Goal: Task Accomplishment & Management: Manage account settings

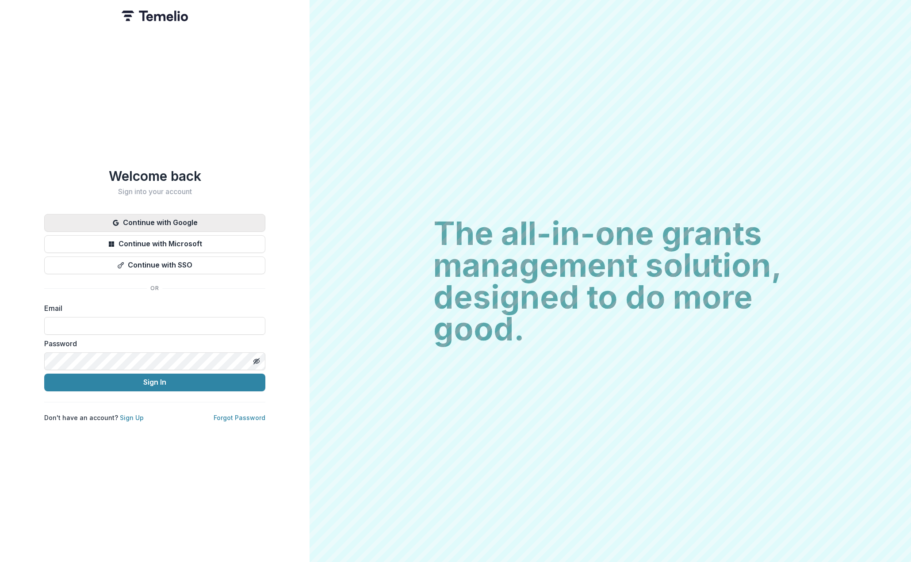
click at [136, 220] on button "Continue with Google" at bounding box center [154, 223] width 221 height 18
click at [223, 242] on button "Continue with Microsoft" at bounding box center [154, 244] width 221 height 18
click at [215, 223] on button "Continue with Google" at bounding box center [154, 223] width 221 height 18
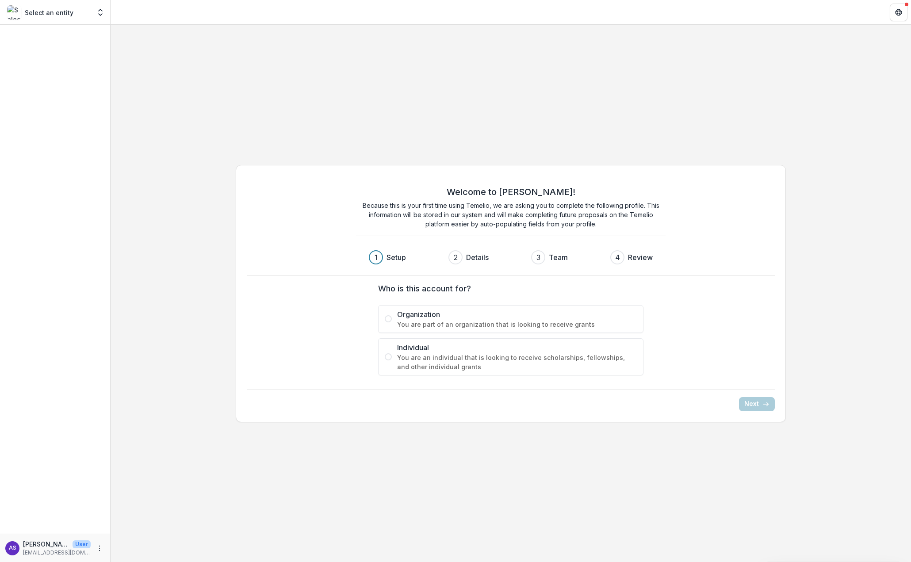
click at [577, 322] on span "You are part of an organization that is looking to receive grants" at bounding box center [517, 324] width 240 height 9
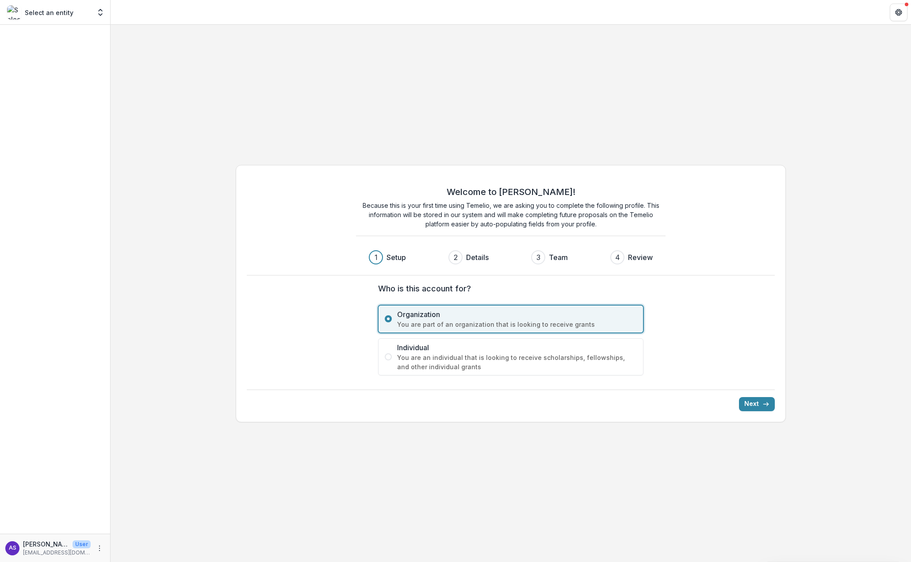
click at [613, 365] on span "You are an individual that is looking to receive scholarships, fellowships, and…" at bounding box center [517, 362] width 240 height 19
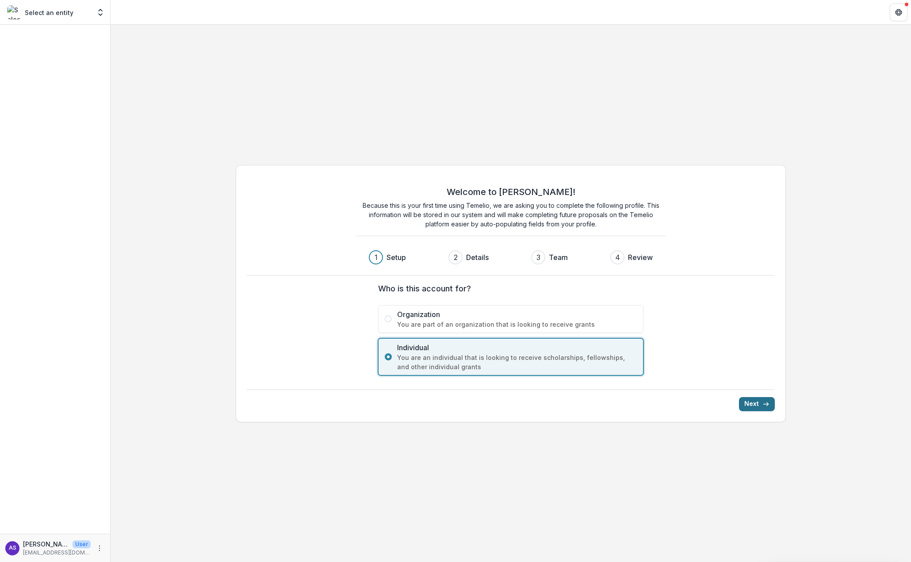
click at [754, 406] on button "Next" at bounding box center [757, 404] width 36 height 14
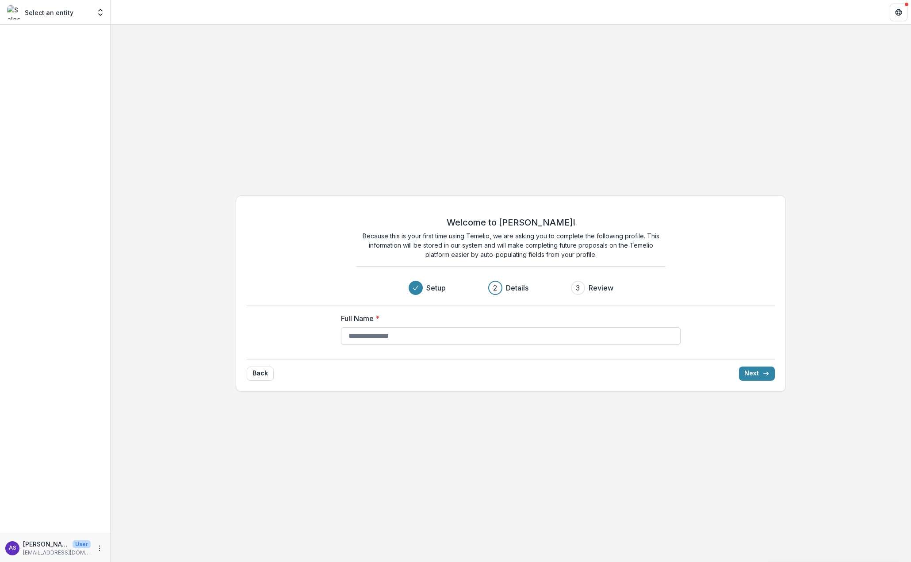
click at [610, 340] on input "Full Name *" at bounding box center [511, 336] width 340 height 18
type input "*****"
click at [746, 371] on button "Next" at bounding box center [757, 374] width 36 height 14
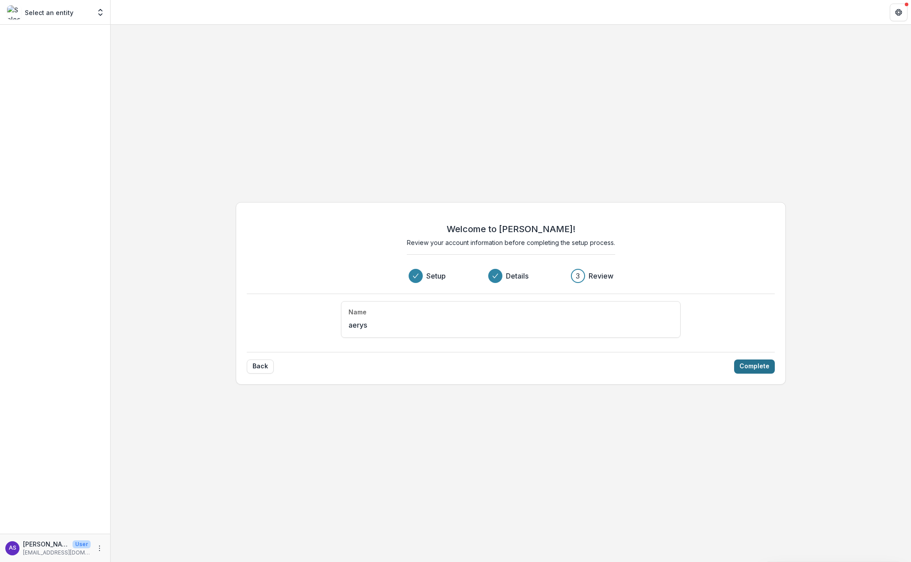
click at [762, 369] on button "Complete" at bounding box center [754, 366] width 41 height 14
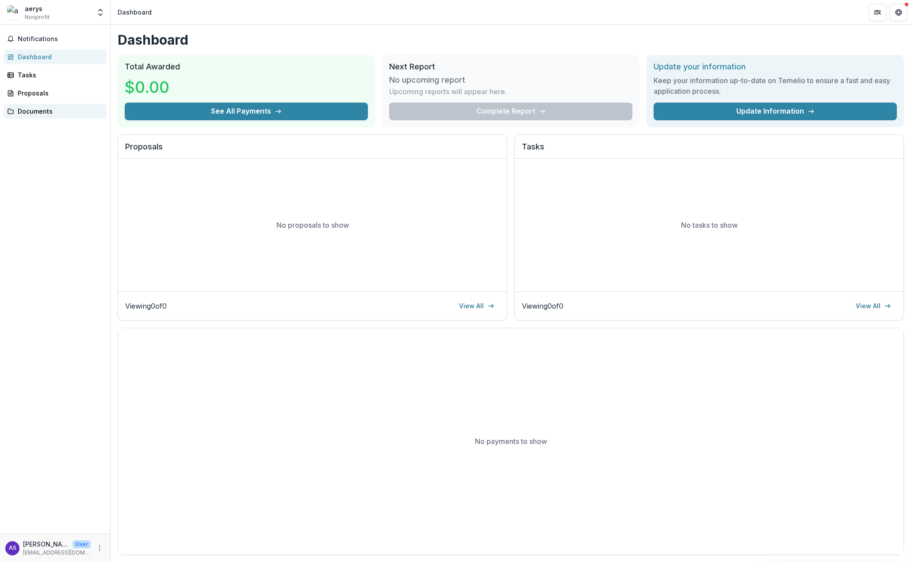
click at [49, 113] on div "Documents" at bounding box center [59, 111] width 82 height 9
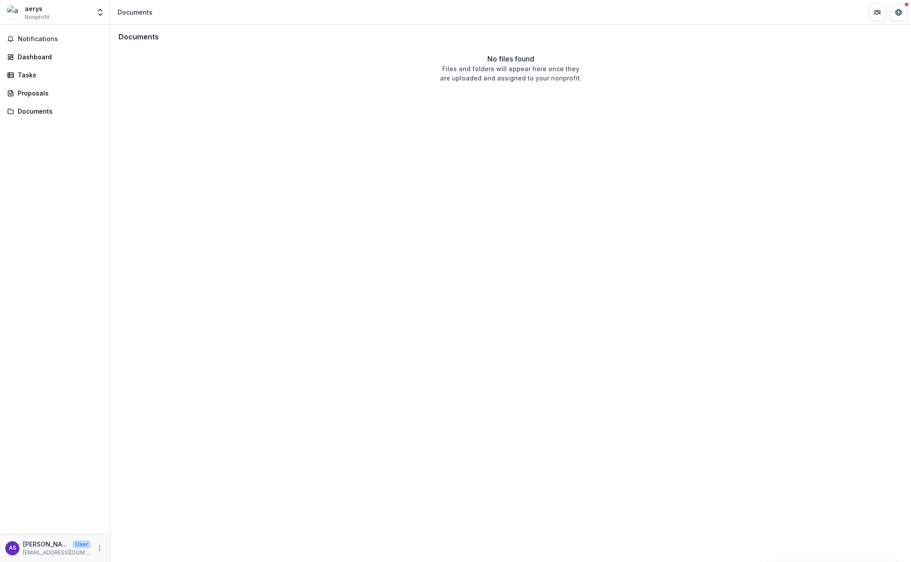
click at [350, 98] on div "Documents No files found Files and folders will appear here once they are uploa…" at bounding box center [511, 293] width 800 height 537
click at [48, 93] on div "Proposals" at bounding box center [59, 92] width 82 height 9
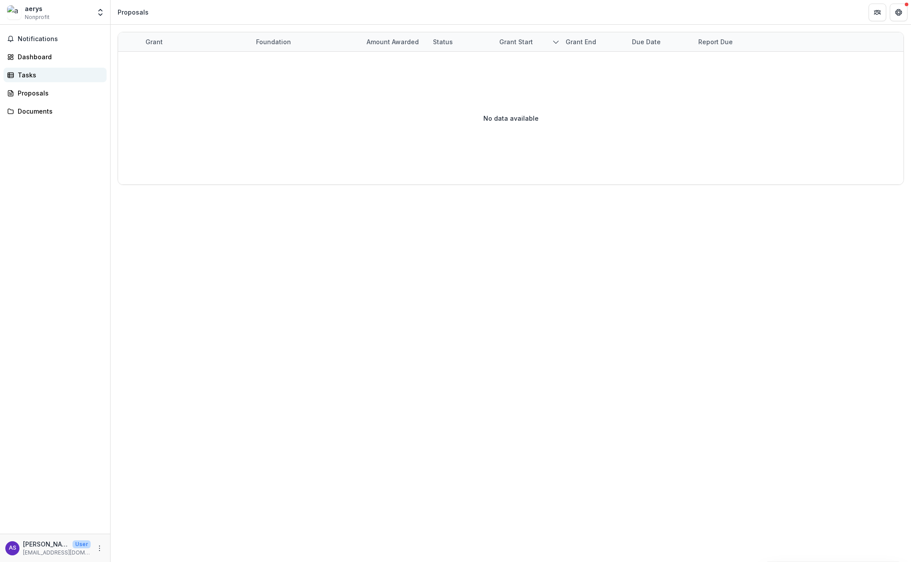
click at [65, 76] on div "Tasks" at bounding box center [59, 74] width 82 height 9
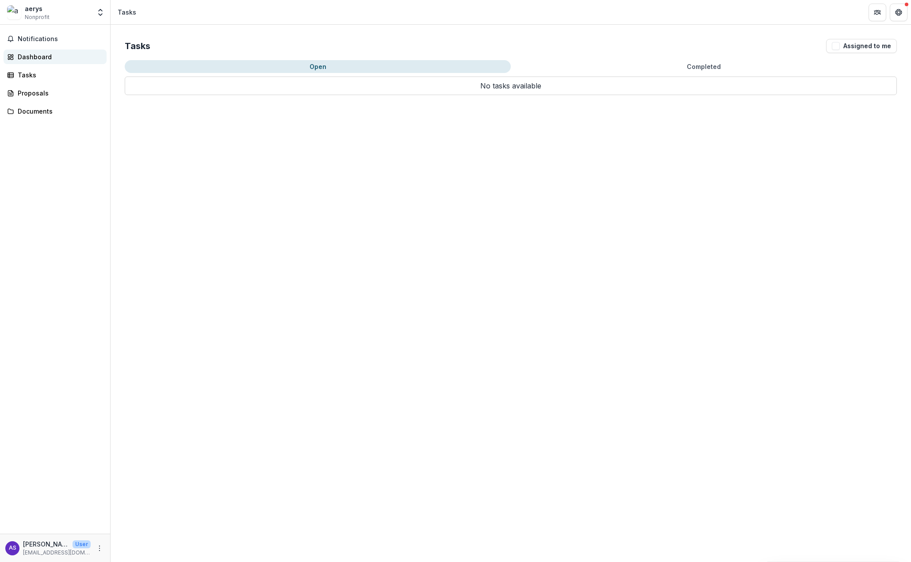
click at [29, 56] on div "Dashboard" at bounding box center [59, 56] width 82 height 9
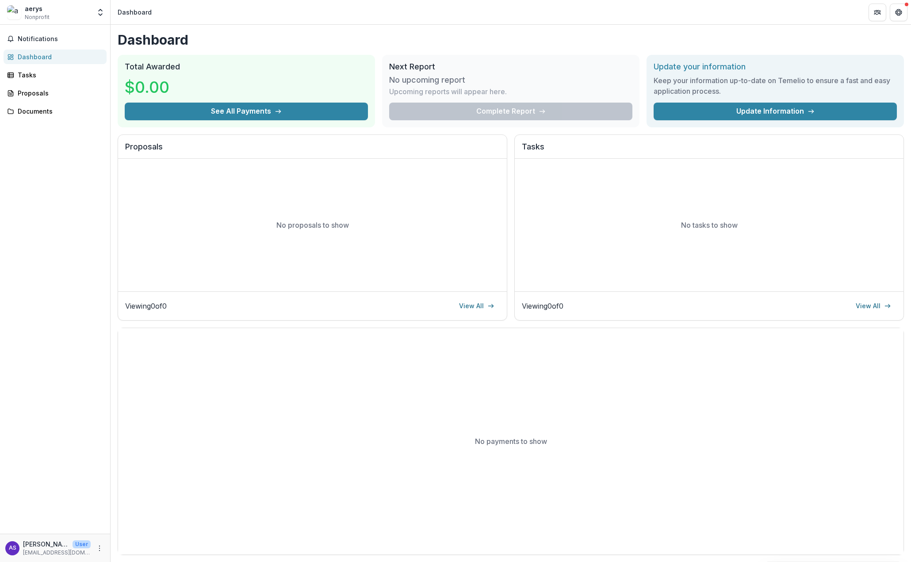
click at [605, 109] on div "Complete Report" at bounding box center [510, 112] width 243 height 18
click at [518, 191] on div "No tasks to show" at bounding box center [709, 225] width 389 height 133
click at [432, 258] on div "No proposals to show" at bounding box center [312, 225] width 389 height 133
click at [898, 11] on icon "Get Help" at bounding box center [898, 12] width 7 height 7
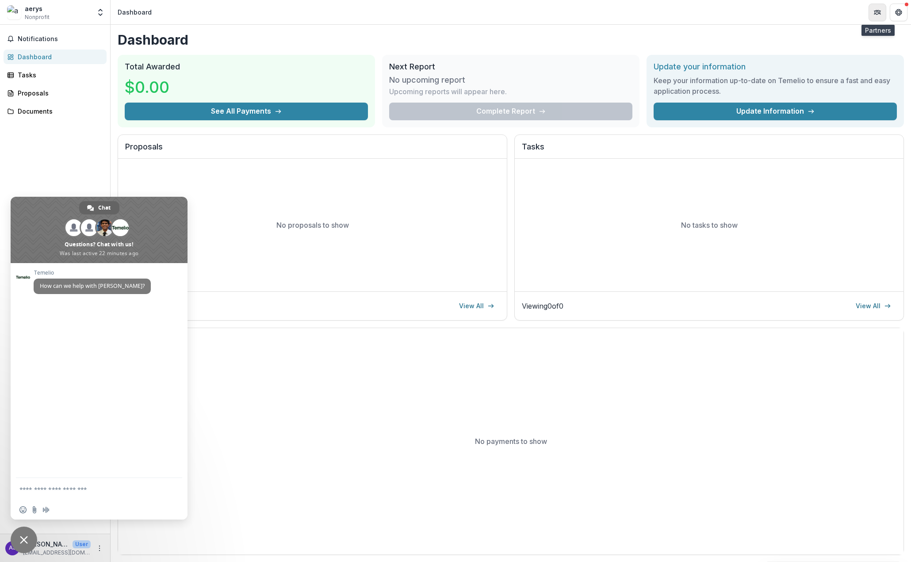
click at [880, 11] on icon "Partners" at bounding box center [877, 12] width 7 height 7
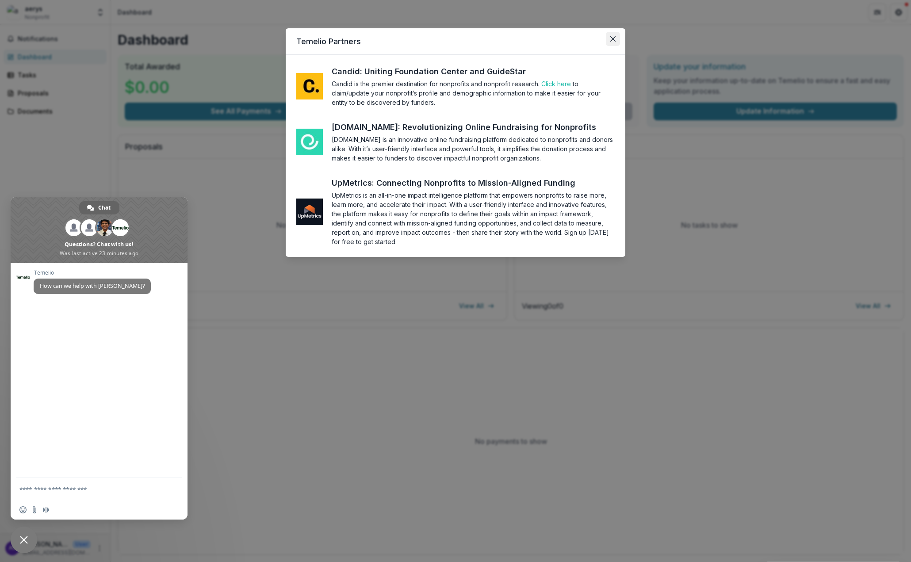
click at [610, 33] on button "Close" at bounding box center [613, 39] width 14 height 14
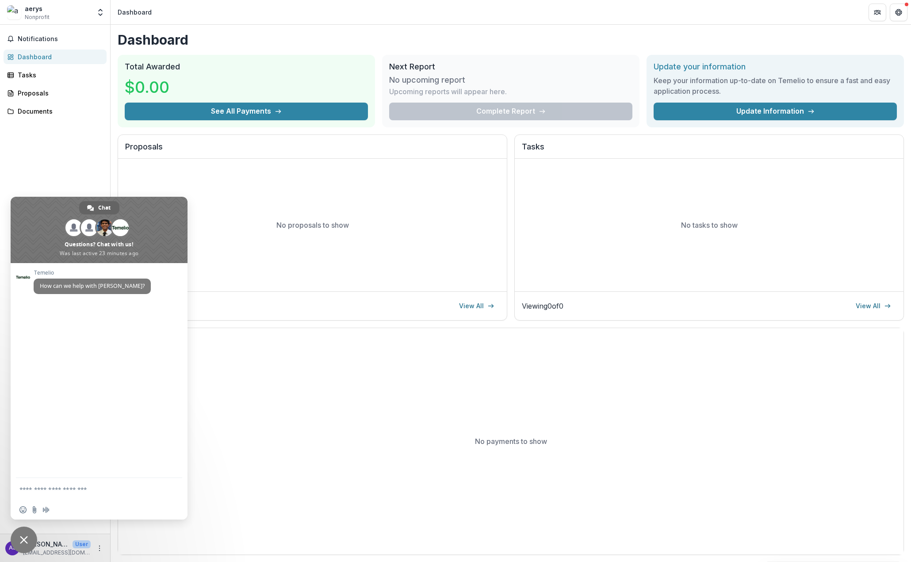
click at [74, 149] on div "Notifications Dashboard Tasks Proposals Documents" at bounding box center [55, 279] width 110 height 509
click at [61, 104] on link "Documents" at bounding box center [55, 111] width 103 height 15
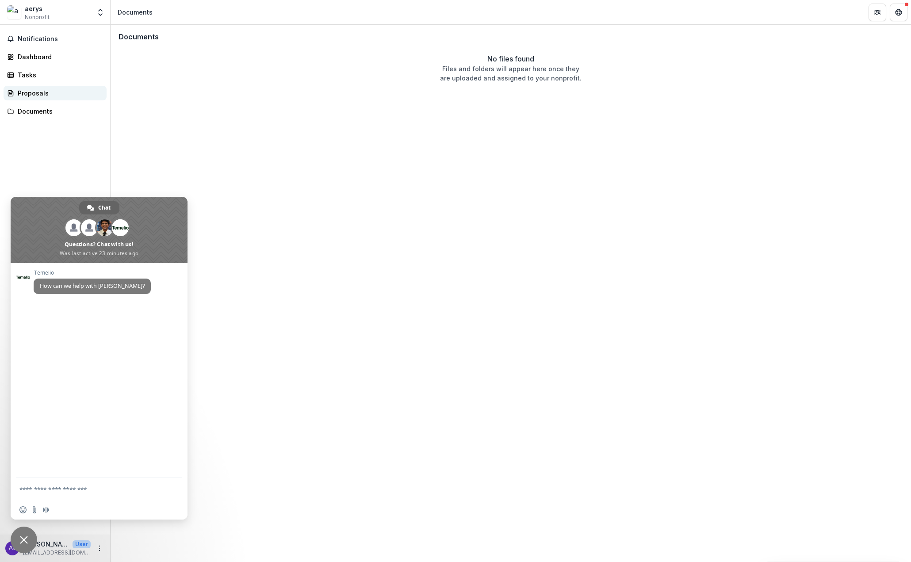
click at [69, 91] on div "Proposals" at bounding box center [59, 92] width 82 height 9
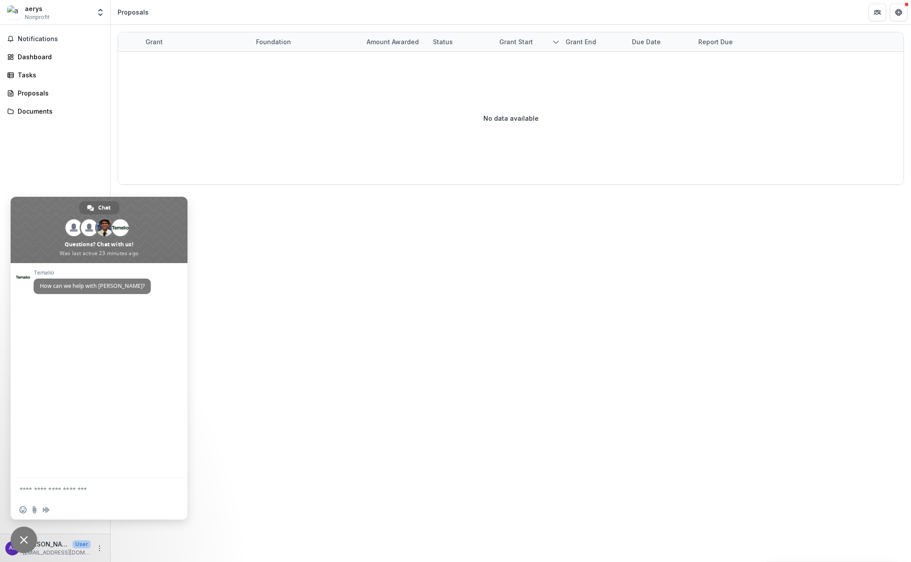
click at [27, 540] on span "Close chat" at bounding box center [24, 540] width 8 height 8
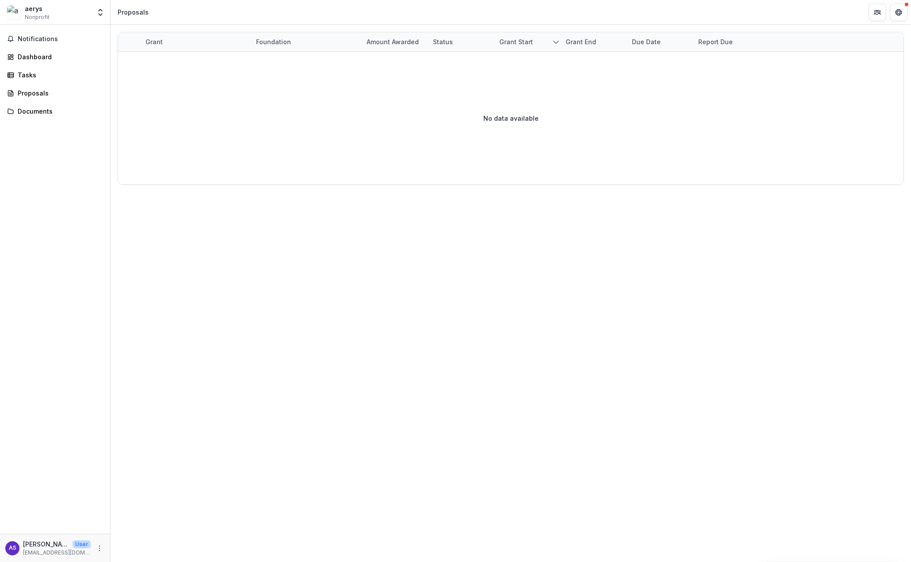
click at [51, 552] on p "aerysstark.636489@gmail.com" at bounding box center [57, 553] width 68 height 8
click at [44, 541] on p "Aerys Stark" at bounding box center [46, 543] width 46 height 9
click at [98, 548] on icon "More" at bounding box center [99, 548] width 7 height 7
click at [138, 531] on link "Settings" at bounding box center [158, 529] width 95 height 15
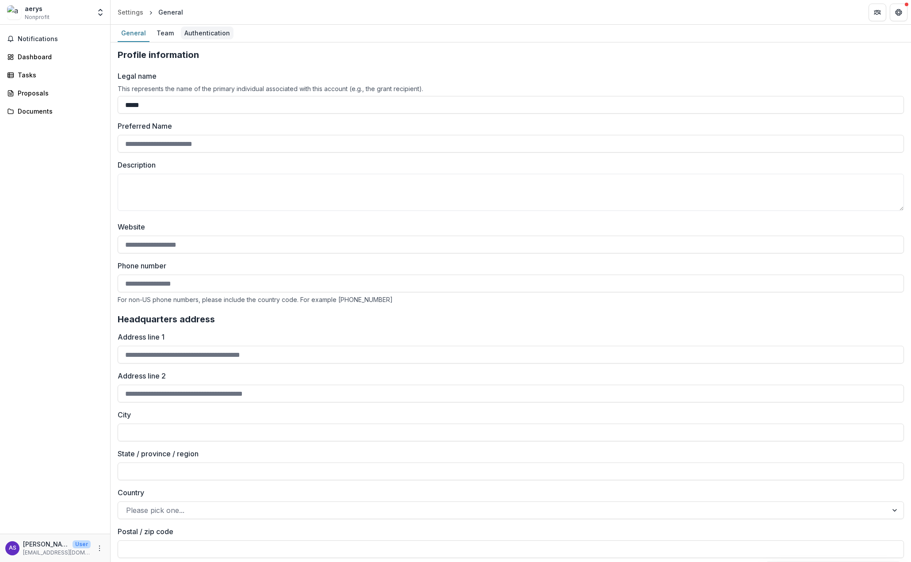
click at [210, 30] on div "Authentication" at bounding box center [207, 33] width 53 height 13
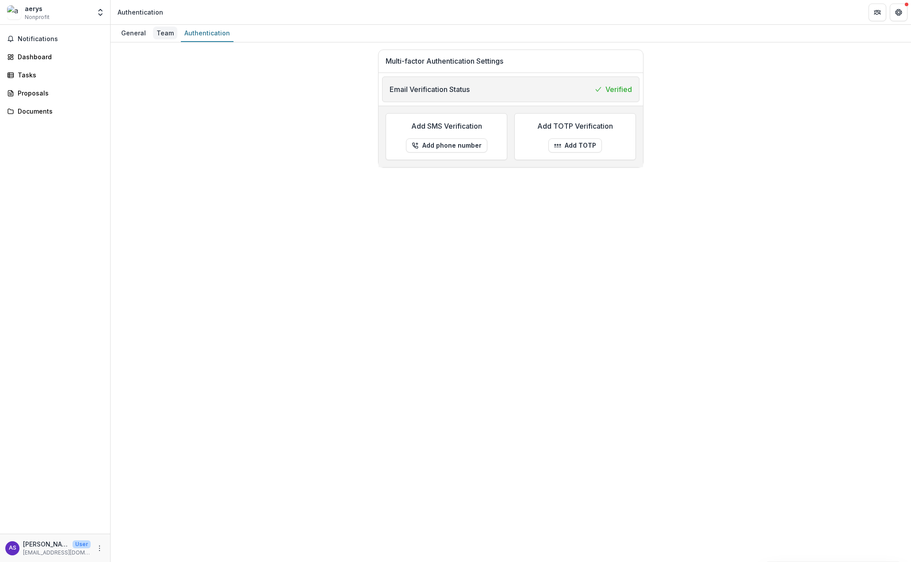
click at [164, 31] on div "Team" at bounding box center [165, 33] width 24 height 13
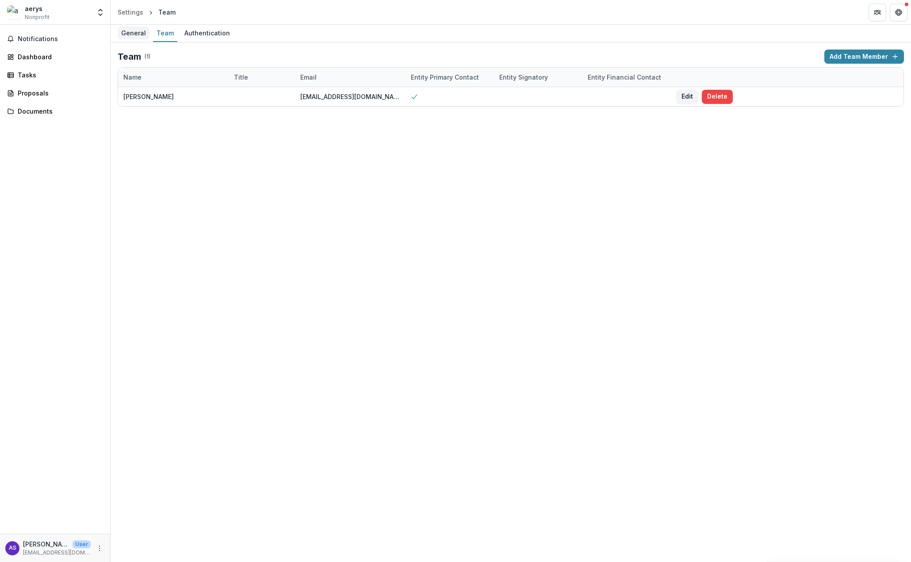
click at [132, 31] on div "General" at bounding box center [134, 33] width 32 height 13
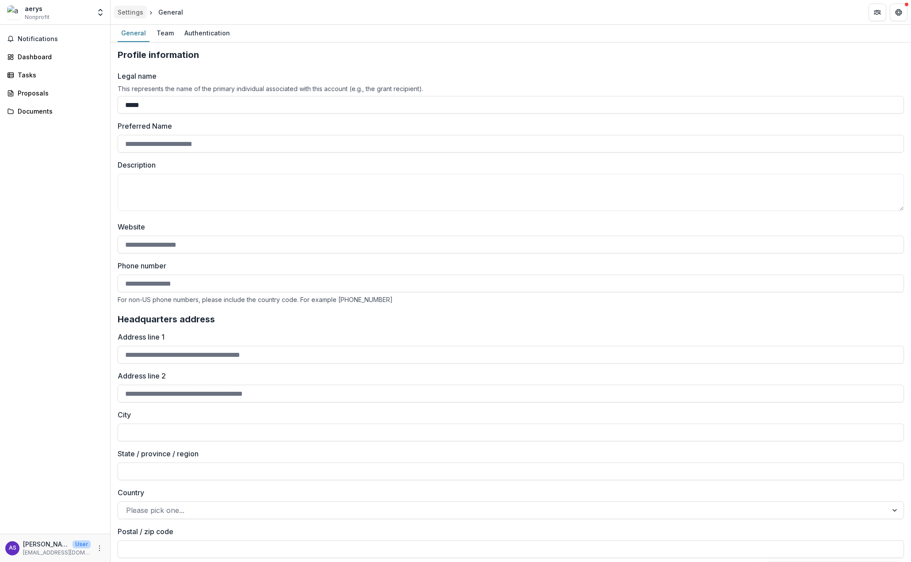
click at [132, 13] on div "Settings" at bounding box center [131, 12] width 26 height 9
click at [97, 13] on icon "Open entity switcher" at bounding box center [100, 12] width 9 height 9
click at [40, 48] on link "Settings" at bounding box center [55, 49] width 106 height 15
click at [34, 12] on div "aerys" at bounding box center [37, 8] width 25 height 9
click at [100, 12] on icon "Open entity switcher" at bounding box center [100, 12] width 9 height 9
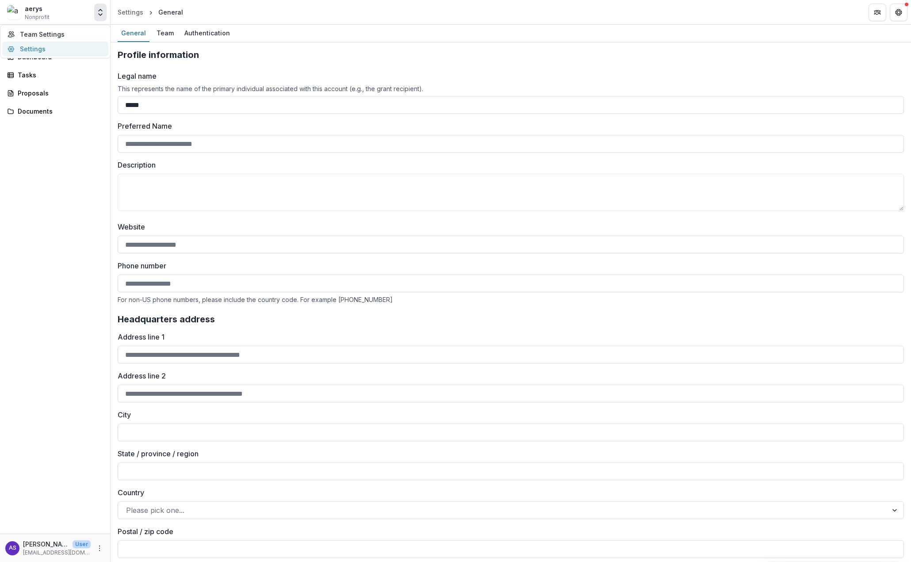
click at [31, 45] on link "Settings" at bounding box center [55, 49] width 106 height 15
click at [69, 273] on div "Notifications Dashboard Tasks Proposals Documents" at bounding box center [55, 279] width 110 height 509
click at [70, 270] on div "Notifications Dashboard Tasks Proposals Documents" at bounding box center [55, 279] width 110 height 509
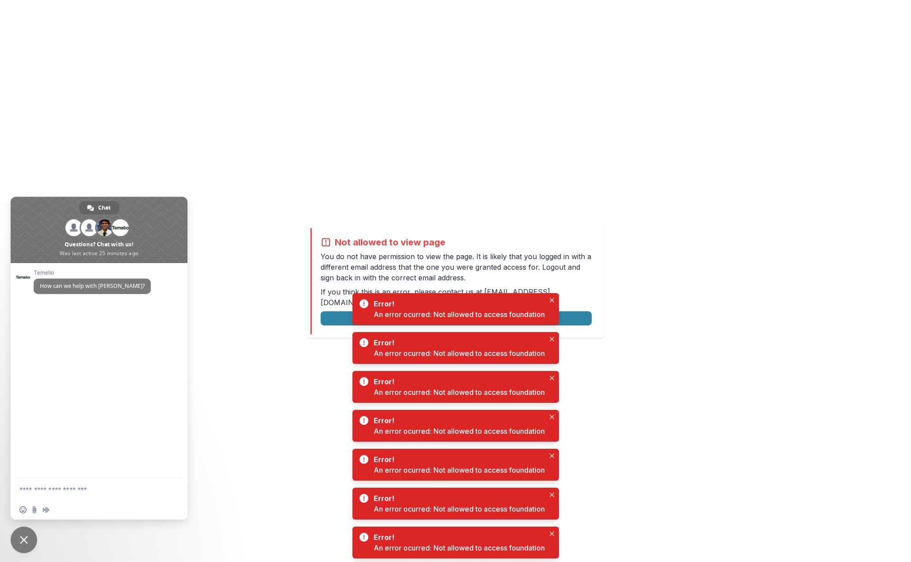
click at [30, 538] on span "Close chat" at bounding box center [24, 540] width 27 height 27
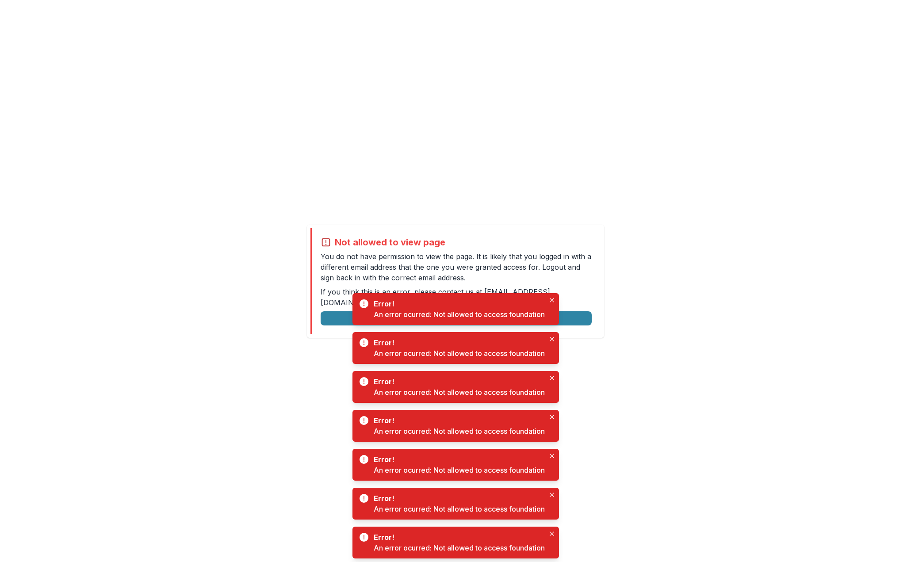
click at [600, 306] on div "Not allowed to view page You do not have permission to view the page. It is lik…" at bounding box center [455, 281] width 290 height 106
click at [554, 298] on button "Close" at bounding box center [551, 300] width 11 height 11
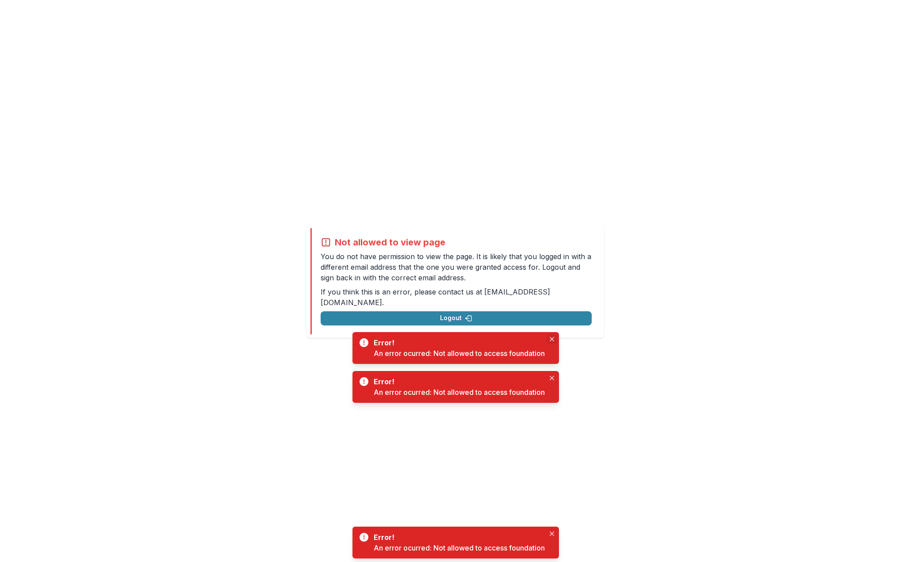
click at [554, 338] on button "Close" at bounding box center [551, 339] width 11 height 11
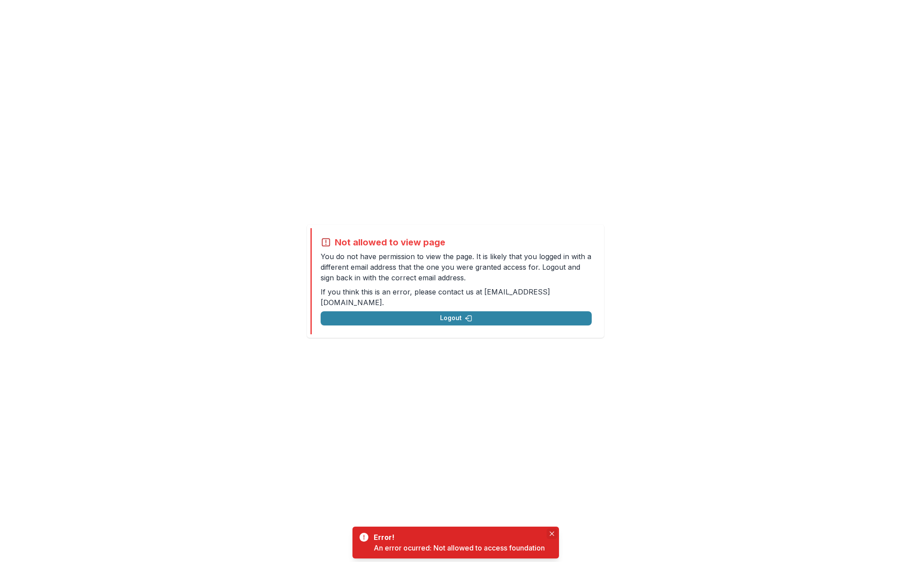
click at [552, 533] on icon "Close" at bounding box center [552, 533] width 4 height 4
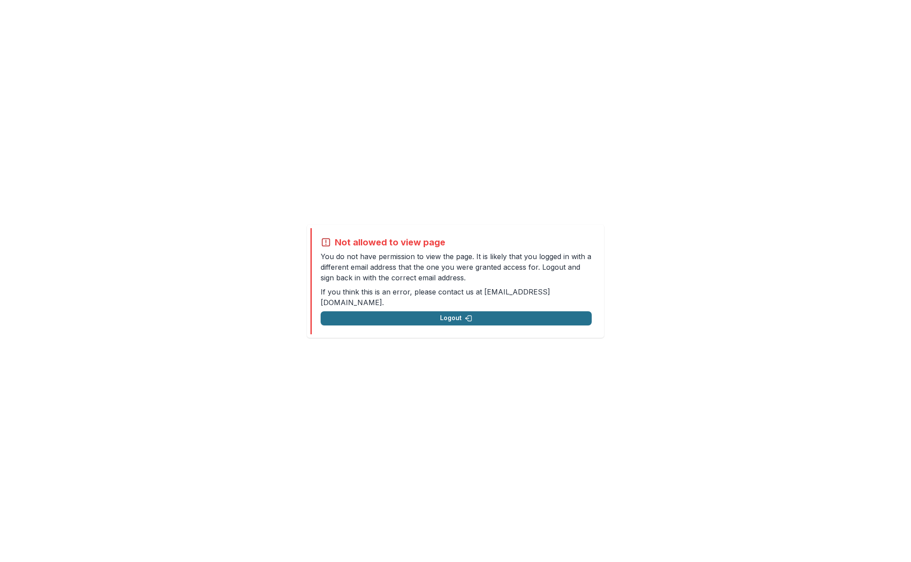
click at [560, 316] on button "Logout" at bounding box center [456, 318] width 271 height 14
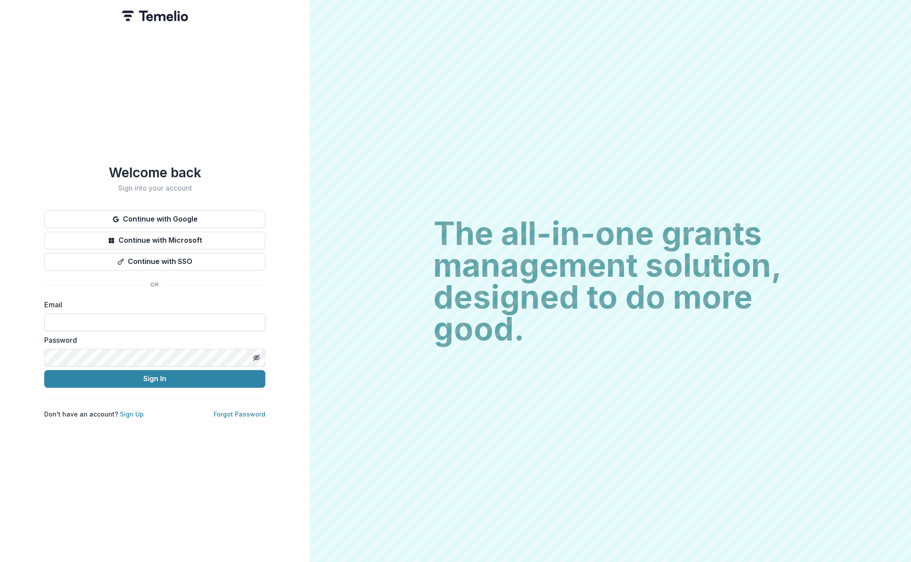
click at [150, 315] on input at bounding box center [154, 322] width 221 height 18
paste input "**********"
type input "**********"
click at [100, 384] on button "Sign In" at bounding box center [154, 379] width 221 height 18
